Goal: Navigation & Orientation: Find specific page/section

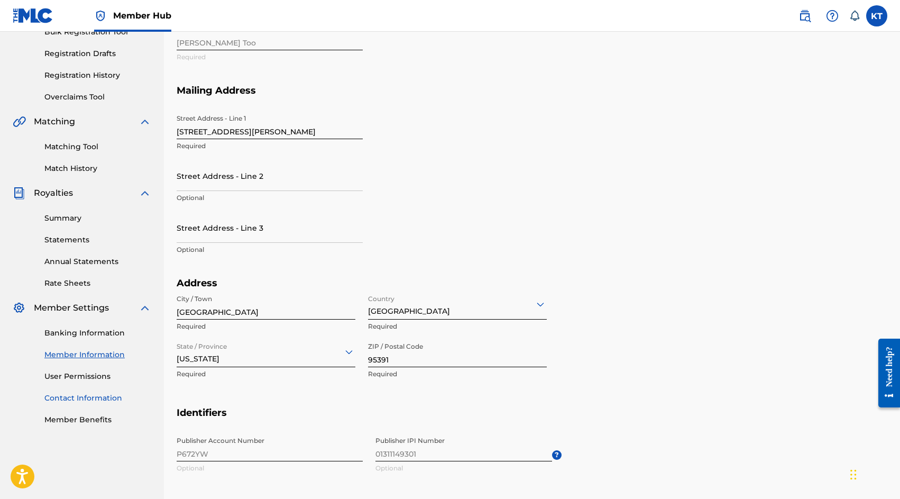
scroll to position [168, 0]
click at [100, 399] on link "Contact Information" at bounding box center [97, 396] width 107 height 11
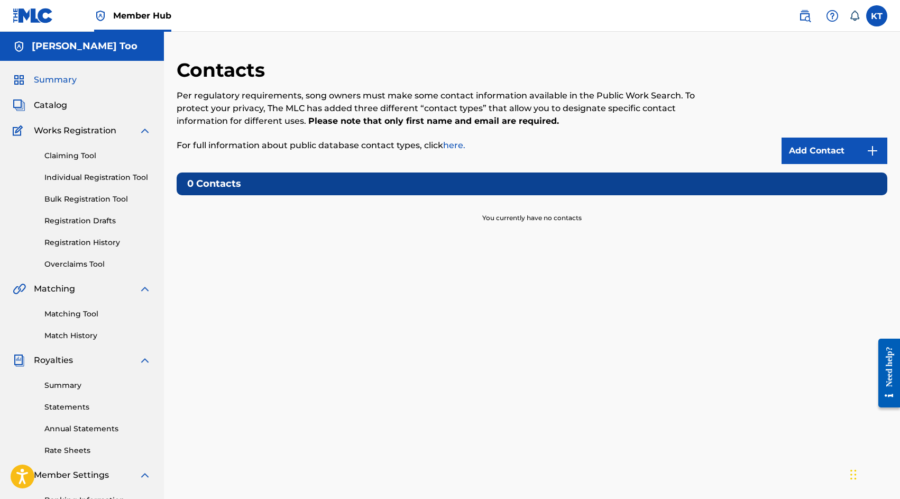
click at [70, 77] on span "Summary" at bounding box center [55, 79] width 43 height 13
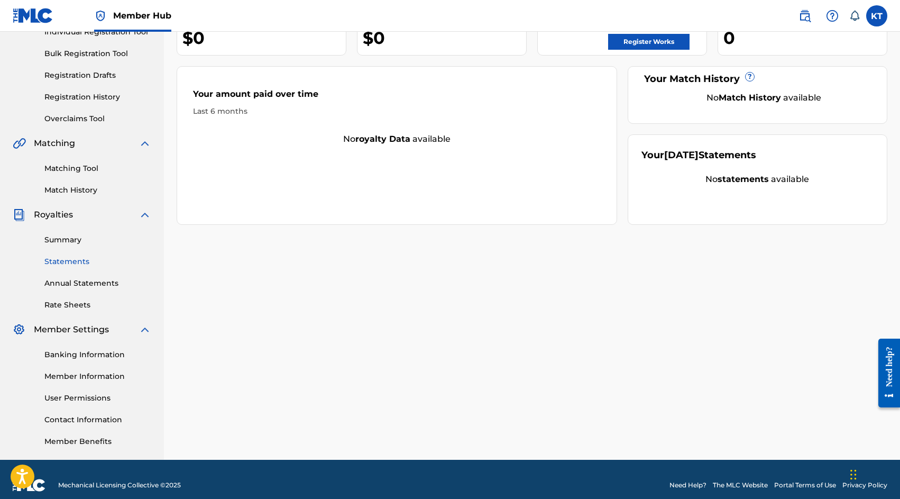
scroll to position [157, 0]
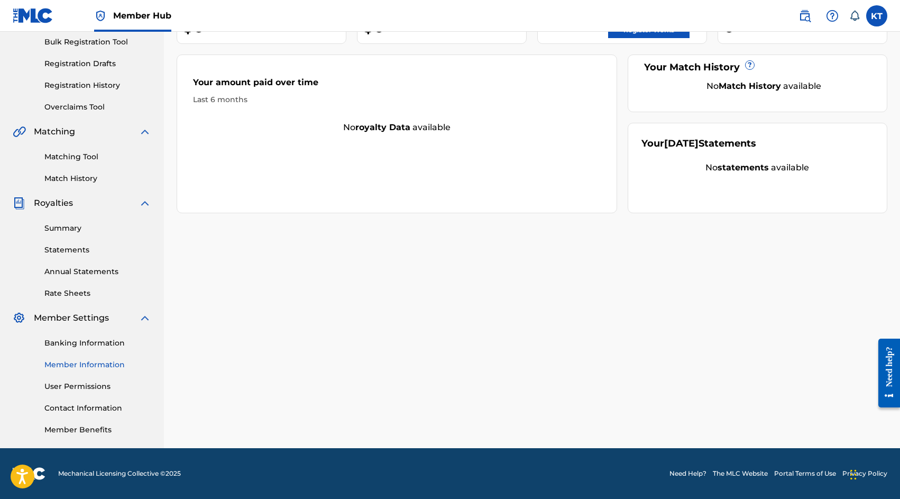
click at [112, 365] on link "Member Information" at bounding box center [97, 364] width 107 height 11
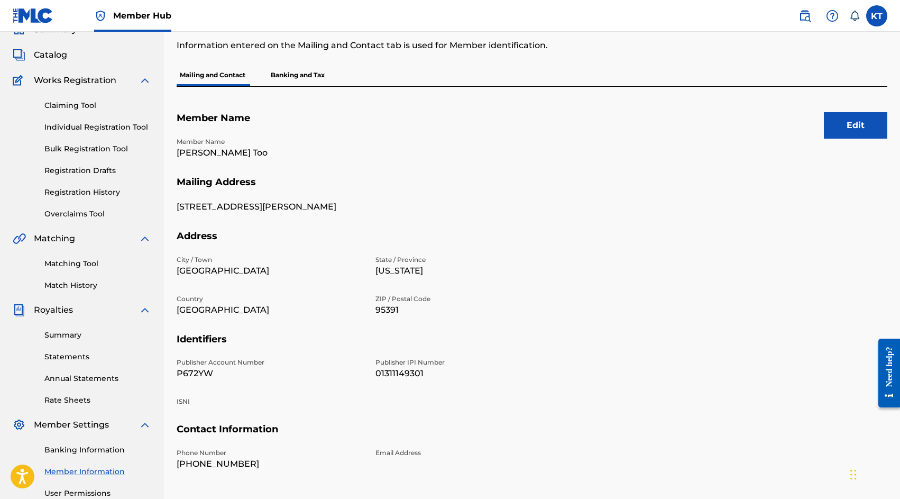
scroll to position [157, 0]
